Goal: Task Accomplishment & Management: Manage account settings

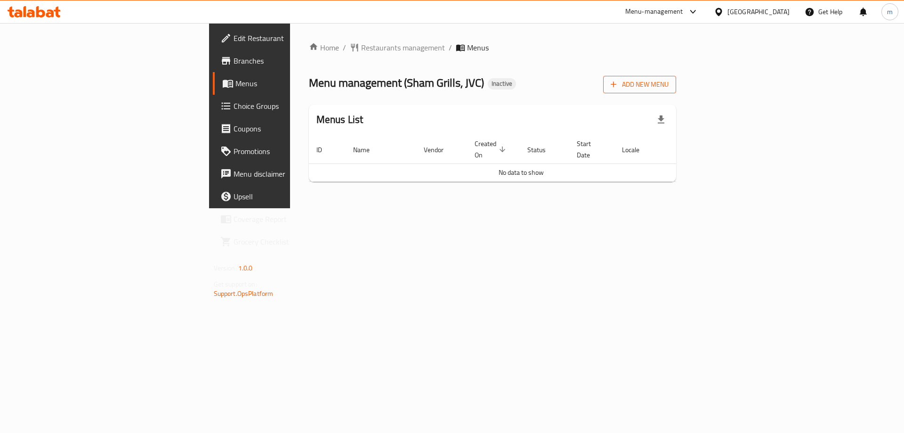
click at [668, 84] on span "Add New Menu" at bounding box center [639, 85] width 58 height 12
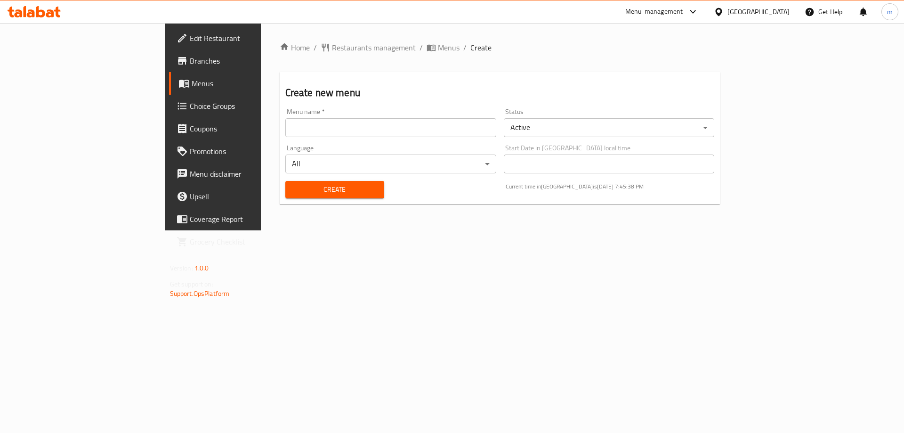
click at [192, 85] on span "Menus" at bounding box center [250, 83] width 117 height 11
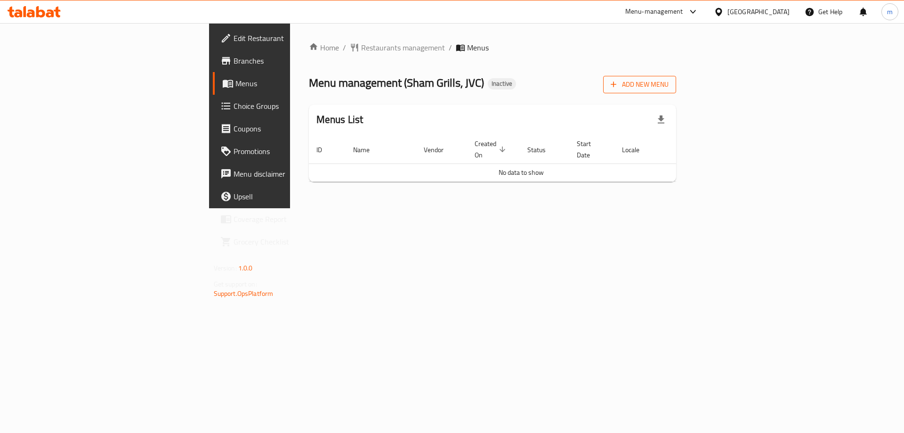
click at [668, 85] on span "Add New Menu" at bounding box center [639, 85] width 58 height 12
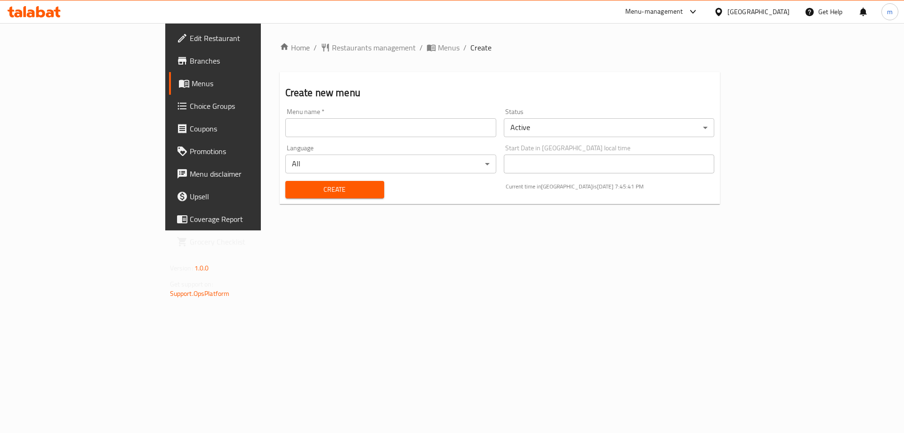
click at [190, 38] on span "Edit Restaurant" at bounding box center [249, 37] width 119 height 11
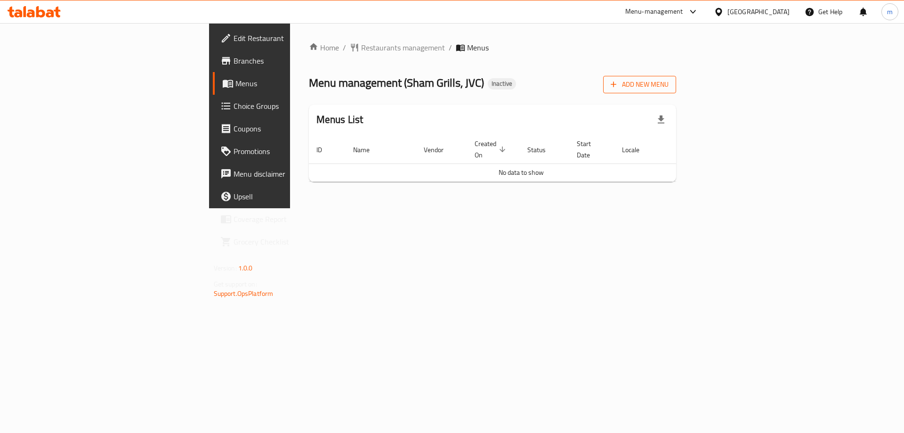
click at [676, 92] on button "Add New Menu" at bounding box center [639, 84] width 73 height 17
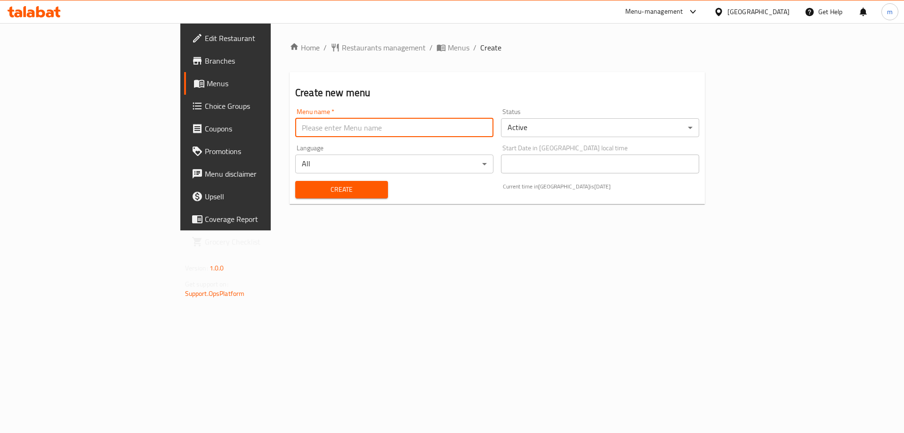
click at [415, 128] on input "text" at bounding box center [394, 127] width 198 height 19
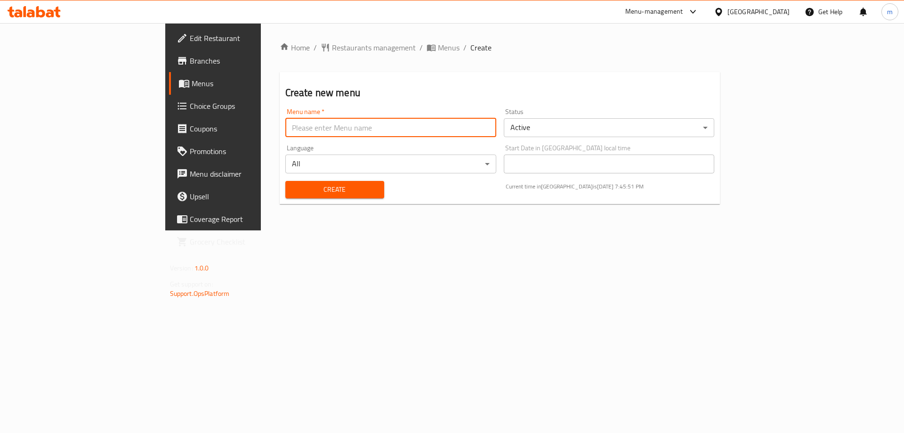
paste input "pomegranate"
type input "pomegranate"
drag, startPoint x: 184, startPoint y: 125, endPoint x: 128, endPoint y: 120, distance: 56.2
click at [165, 120] on div "Edit Restaurant Branches Menus Choice Groups Coupons Promotions Menu disclaimer…" at bounding box center [452, 126] width 574 height 207
click at [285, 131] on input "text" at bounding box center [390, 127] width 211 height 19
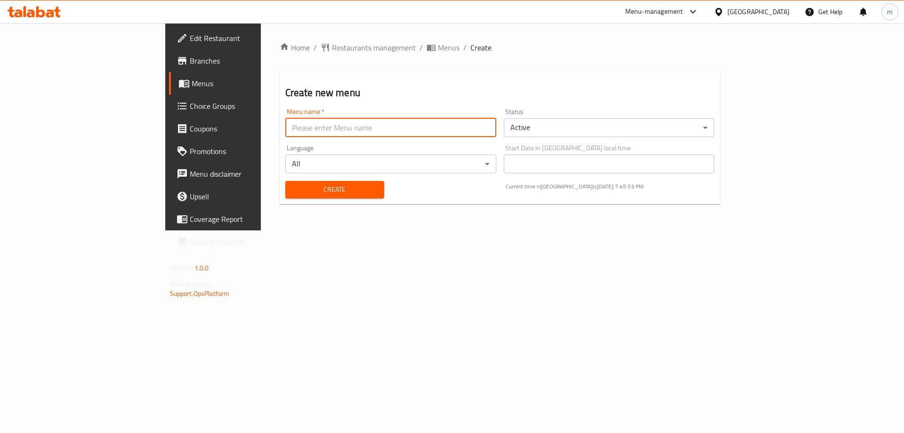
click at [285, 131] on input "text" at bounding box center [390, 127] width 211 height 19
type input "Marwan"
click at [293, 189] on span "Create" at bounding box center [335, 190] width 84 height 12
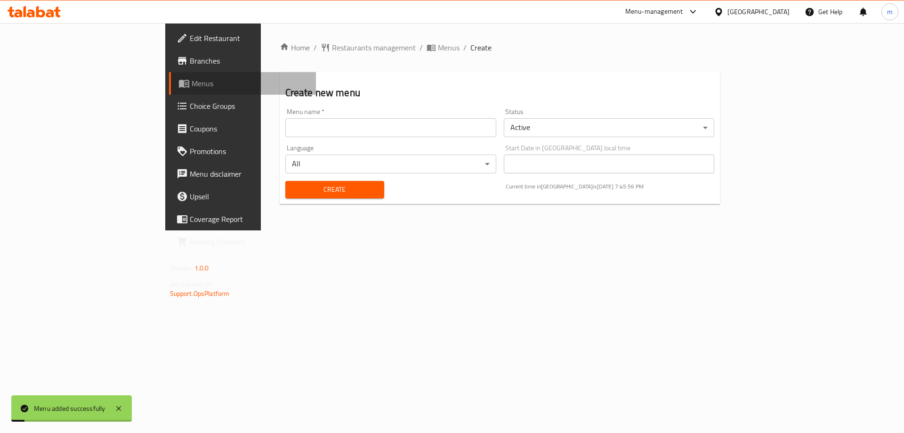
click at [169, 77] on link "Menus" at bounding box center [242, 83] width 147 height 23
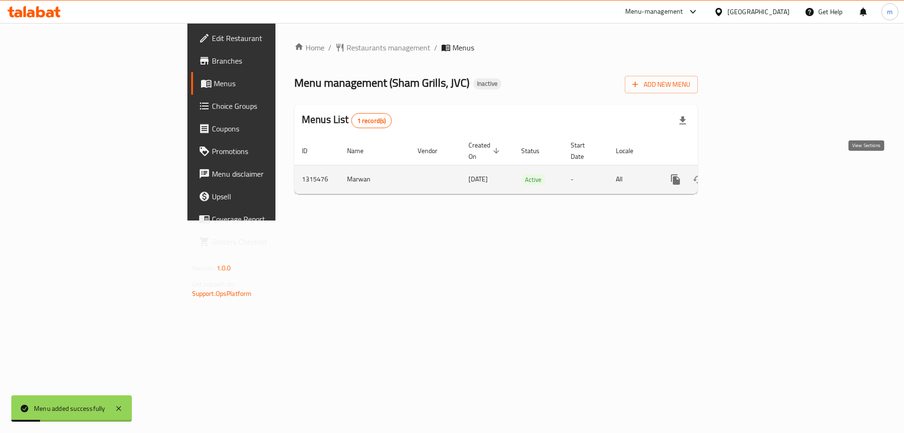
click at [749, 174] on icon "enhanced table" at bounding box center [742, 179] width 11 height 11
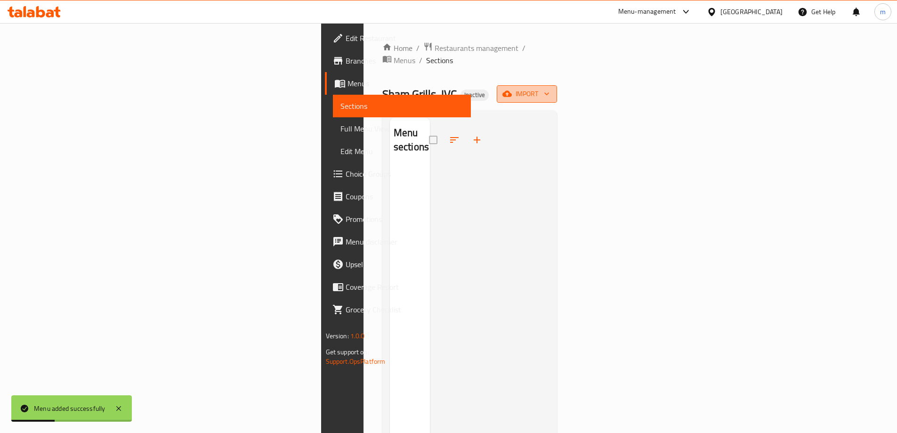
click at [557, 85] on button "import" at bounding box center [527, 93] width 60 height 17
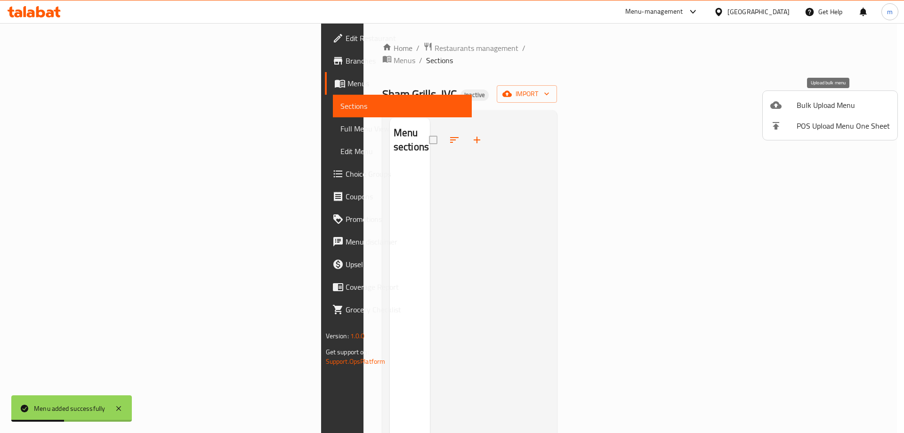
click at [801, 111] on span "Bulk Upload Menu" at bounding box center [842, 104] width 93 height 11
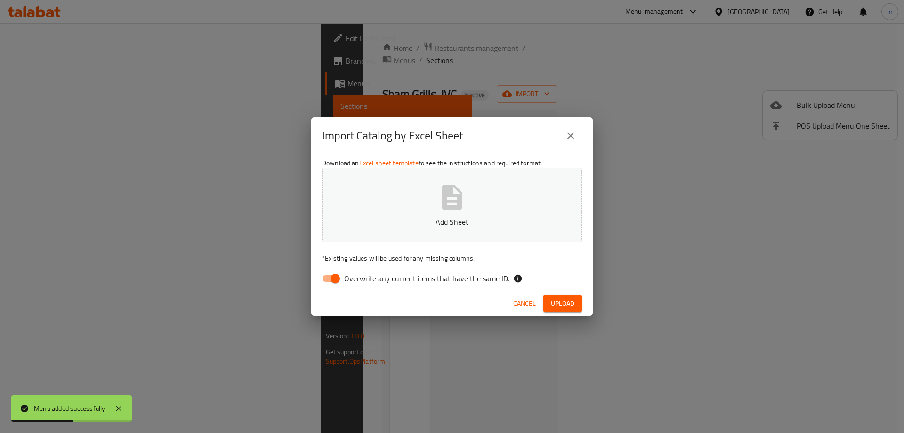
click at [328, 276] on input "Overwrite any current items that have the same ID." at bounding box center [335, 278] width 54 height 18
checkbox input "false"
click at [569, 304] on span "Upload" at bounding box center [563, 303] width 24 height 12
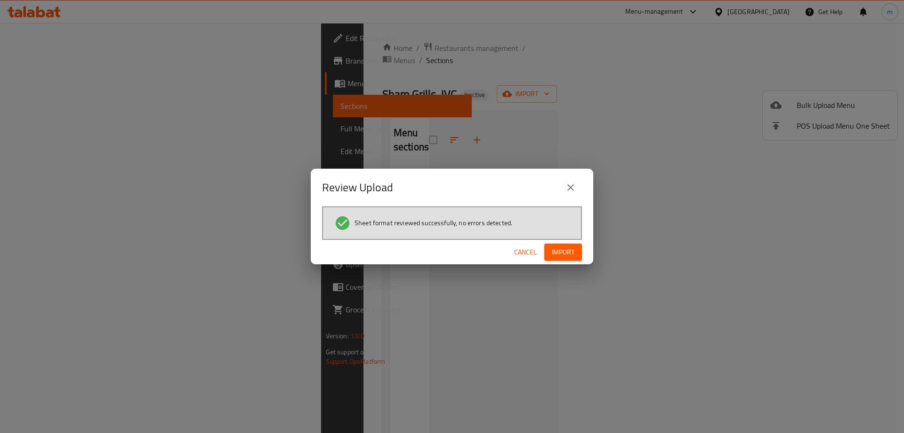
click at [569, 246] on span "Import" at bounding box center [563, 252] width 23 height 12
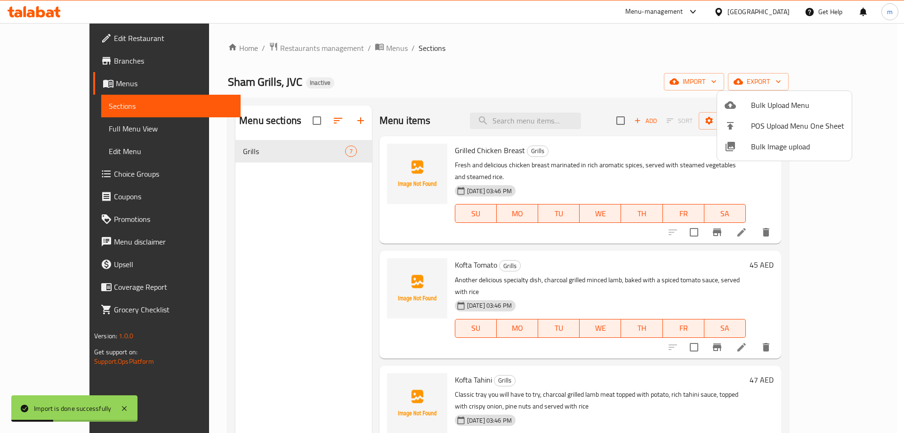
click at [650, 79] on div at bounding box center [452, 216] width 904 height 433
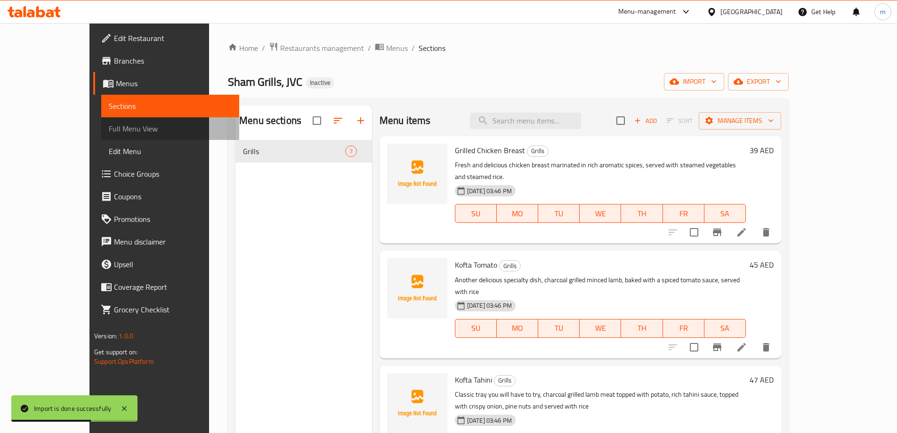
click at [109, 130] on span "Full Menu View" at bounding box center [170, 128] width 123 height 11
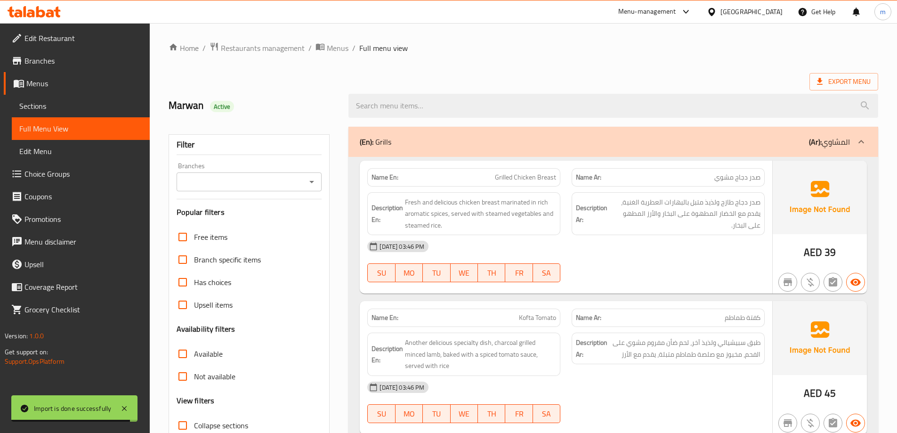
scroll to position [94, 0]
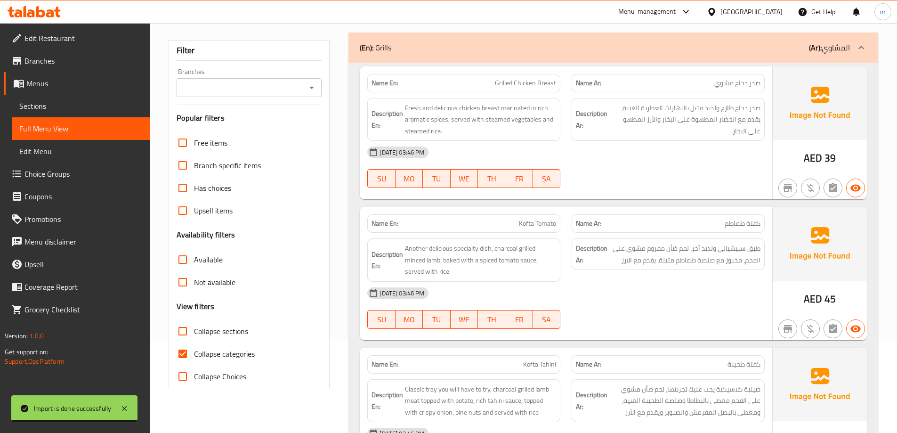
click at [234, 359] on span "Collapse categories" at bounding box center [224, 353] width 61 height 11
click at [194, 359] on input "Collapse categories" at bounding box center [182, 353] width 23 height 23
checkbox input "false"
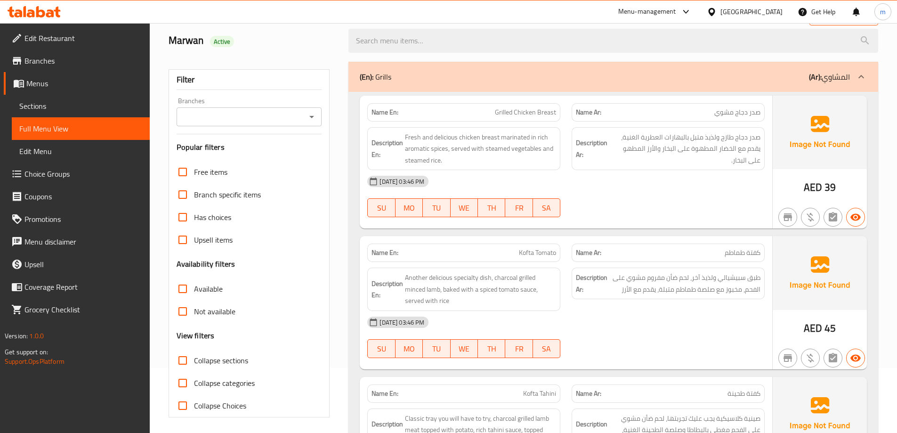
scroll to position [0, 0]
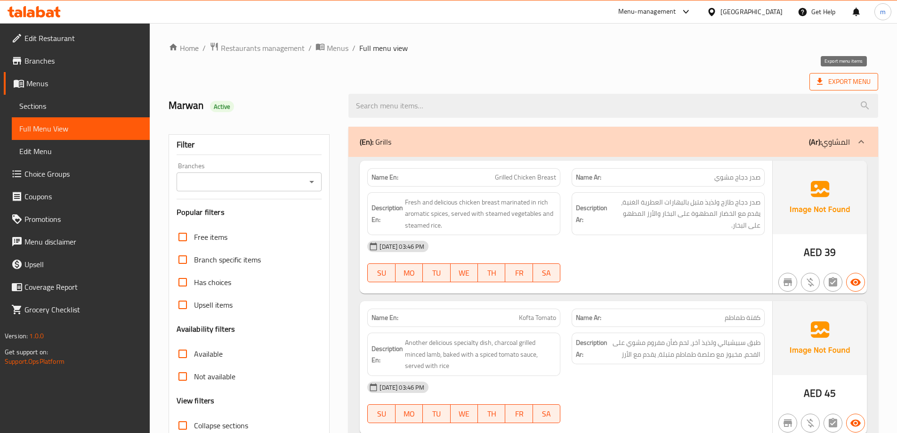
click at [820, 86] on icon at bounding box center [819, 81] width 9 height 9
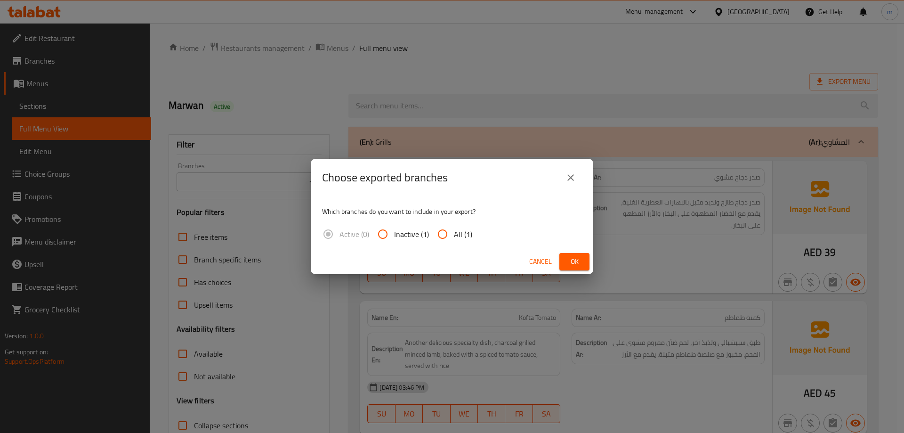
click at [459, 232] on span "All (1)" at bounding box center [463, 233] width 18 height 11
click at [454, 232] on input "All (1)" at bounding box center [442, 234] width 23 height 23
radio input "true"
click at [585, 263] on button "Ok" at bounding box center [574, 261] width 30 height 17
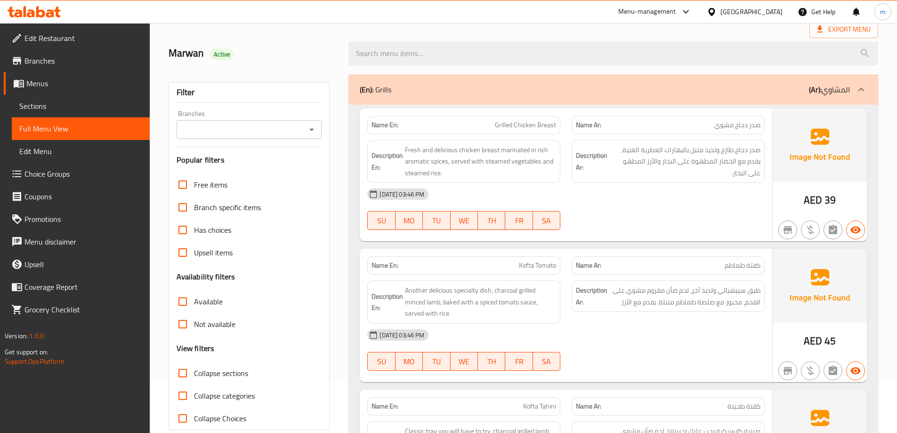
scroll to position [94, 0]
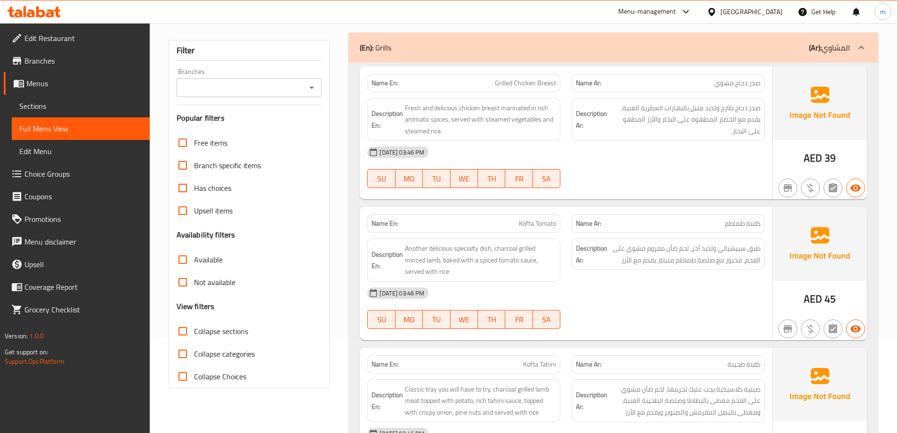
click at [508, 223] on p "Name En: Kofta Tomato" at bounding box center [463, 223] width 184 height 10
click at [537, 223] on span "Kofta Tomato" at bounding box center [537, 223] width 37 height 10
click at [529, 223] on span "Kofta Tomato" at bounding box center [537, 223] width 37 height 10
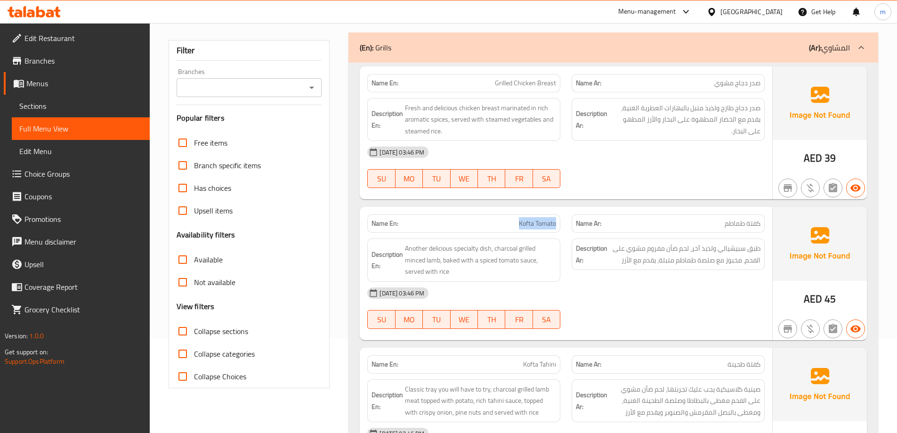
drag, startPoint x: 511, startPoint y: 224, endPoint x: 557, endPoint y: 227, distance: 46.3
click at [557, 227] on div "Name En: Kofta Tomato" at bounding box center [463, 223] width 193 height 18
copy span "Kofta Tomato"
click at [630, 309] on div "01-10-2025 03:46 PM SU MO TU WE TH FR SA" at bounding box center [565, 307] width 409 height 53
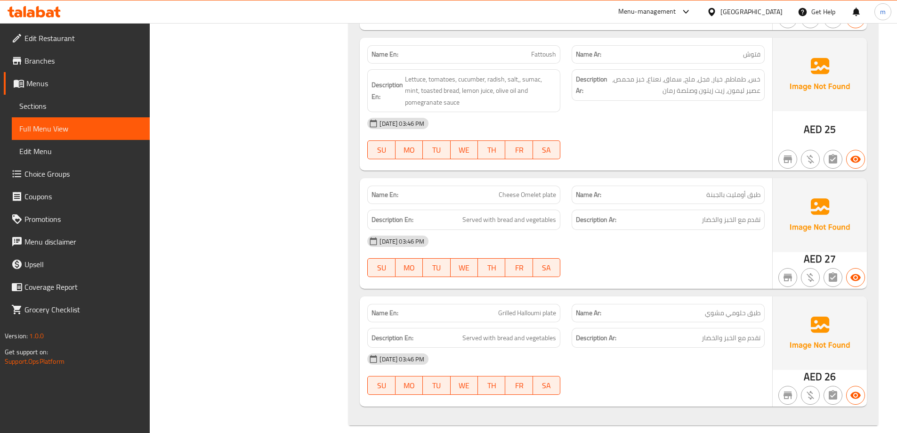
scroll to position [696, 0]
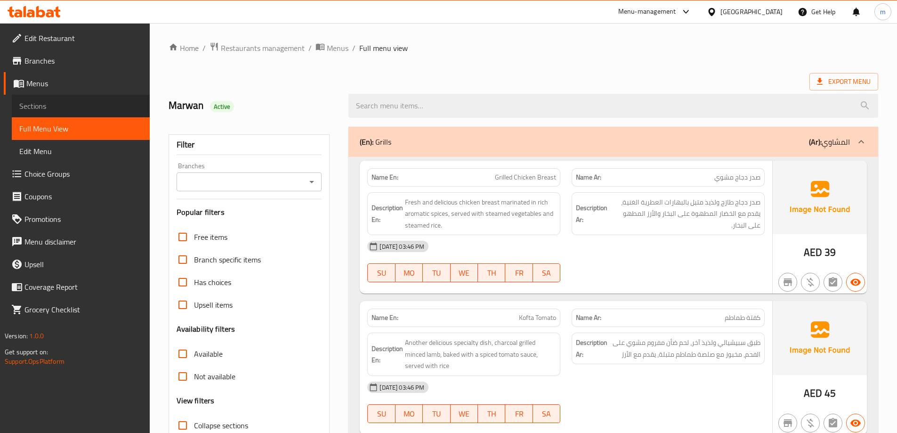
click at [69, 112] on link "Sections" at bounding box center [81, 106] width 138 height 23
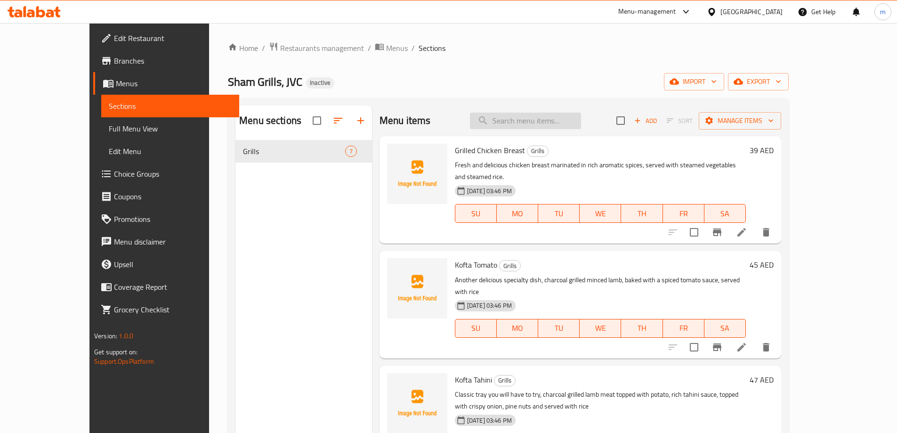
click at [541, 115] on input "search" at bounding box center [525, 120] width 111 height 16
paste input "Kofta Tomato"
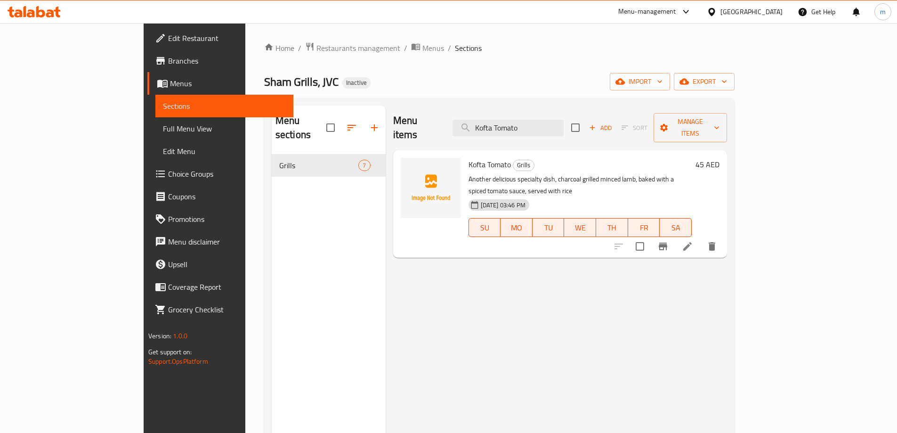
type input "Kofta Tomato"
click at [700, 238] on li at bounding box center [687, 246] width 26 height 17
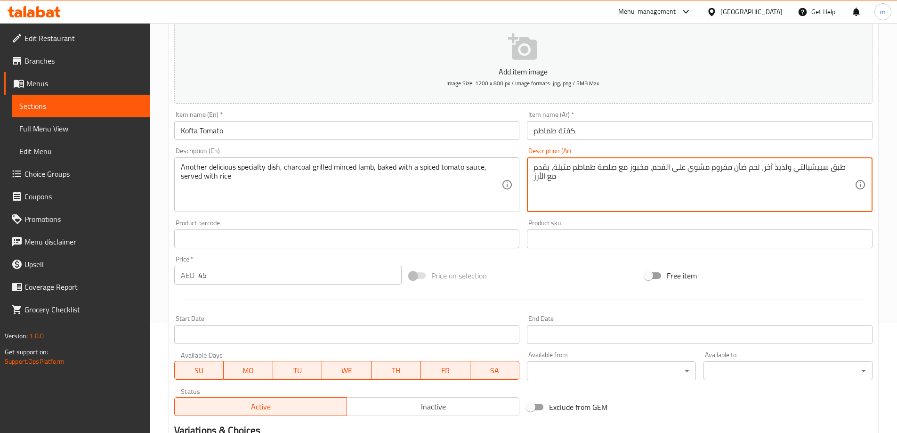
scroll to position [232, 0]
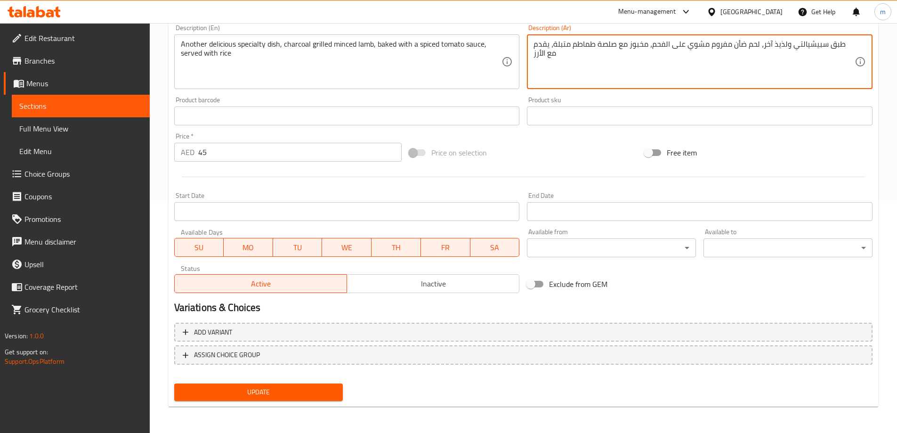
type textarea "طبق سبيشيالتي ولذيذ آخر، لحم ضأن مفروم مشوي على الفحم، مخبوز مع صلصة طماطم متبل…"
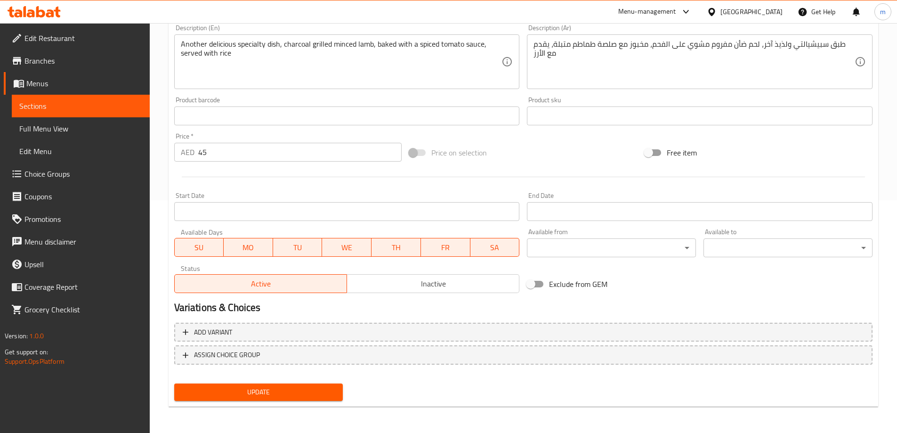
click at [321, 378] on div "Add variant ASSIGN CHOICE GROUP" at bounding box center [522, 349] width 705 height 61
click at [321, 386] on span "Update" at bounding box center [259, 392] width 154 height 12
click at [277, 395] on span "Update" at bounding box center [259, 392] width 154 height 12
click at [48, 106] on span "Sections" at bounding box center [80, 105] width 123 height 11
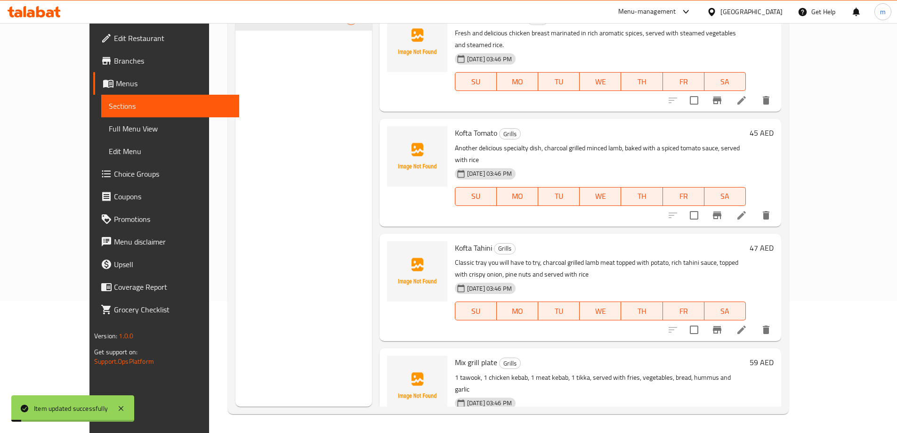
scroll to position [132, 0]
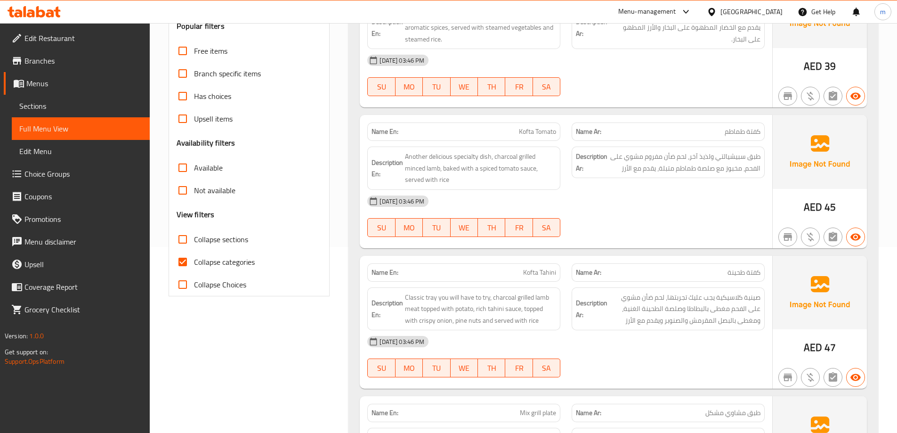
scroll to position [188, 0]
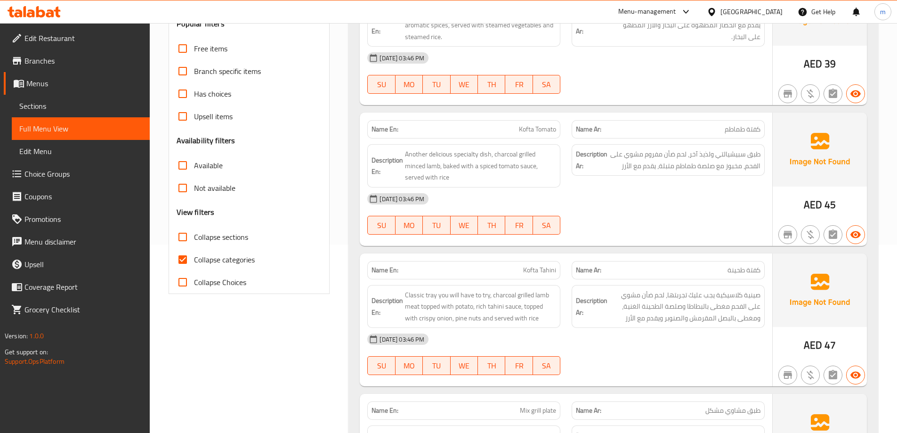
click at [238, 260] on span "Collapse categories" at bounding box center [224, 259] width 61 height 11
click at [194, 260] on input "Collapse categories" at bounding box center [182, 259] width 23 height 23
checkbox input "false"
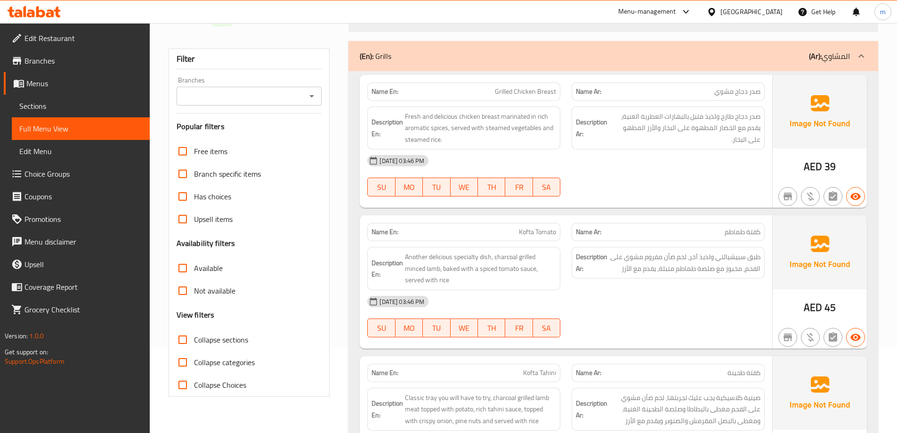
scroll to position [0, 0]
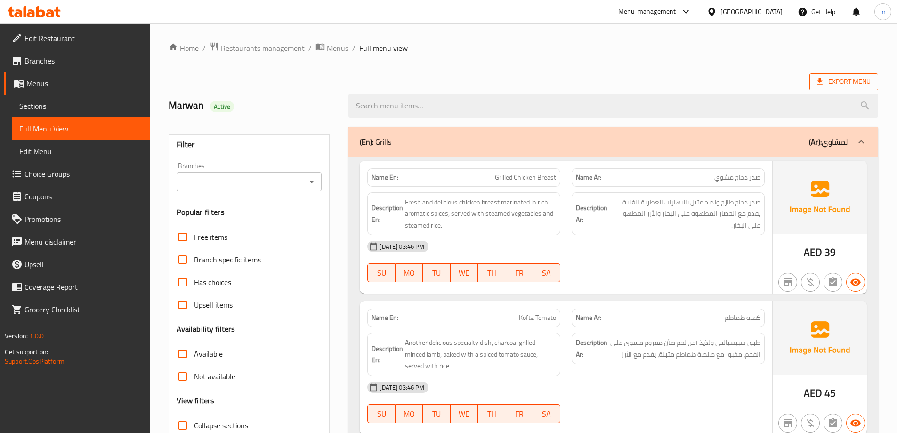
click at [845, 85] on span "Export Menu" at bounding box center [844, 82] width 54 height 12
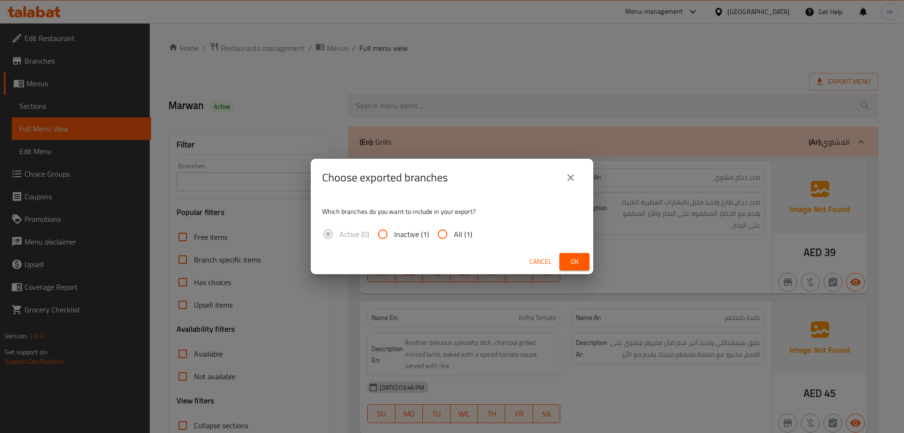
click at [442, 239] on input "All (1)" at bounding box center [442, 234] width 23 height 23
radio input "true"
click at [581, 257] on span "Ok" at bounding box center [574, 262] width 15 height 12
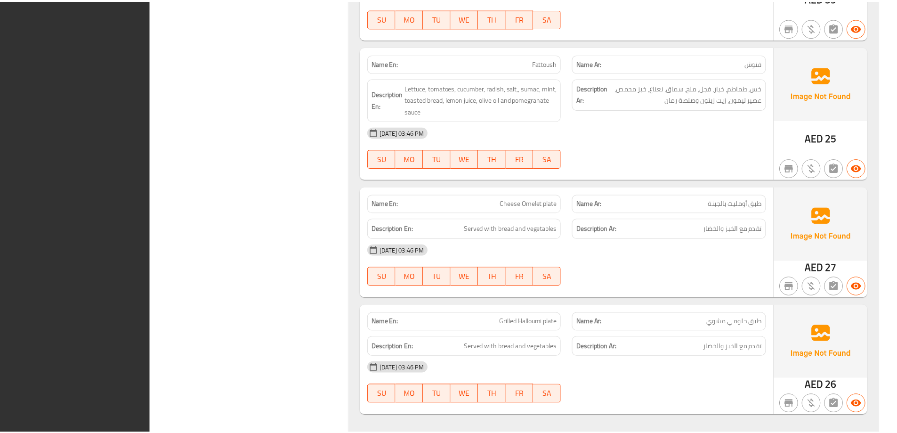
scroll to position [685, 0]
